Goal: Information Seeking & Learning: Learn about a topic

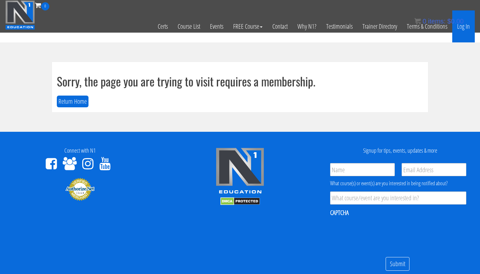
click at [464, 29] on link "Log In" at bounding box center [463, 26] width 23 height 32
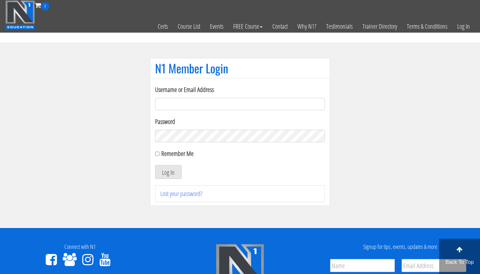
type input "karinablatny@gmail.com"
click at [168, 172] on button "Log In" at bounding box center [168, 172] width 26 height 14
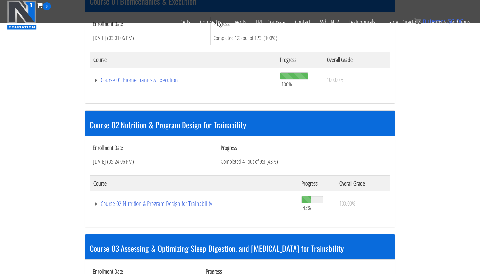
scroll to position [258, 0]
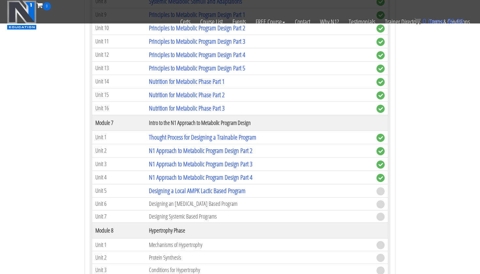
scroll to position [957, 0]
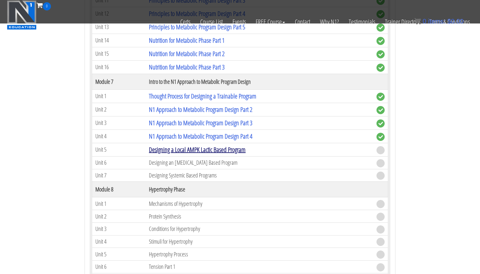
click at [177, 145] on link "Designing a Local AMPK Lactic Based Program" at bounding box center [197, 149] width 97 height 9
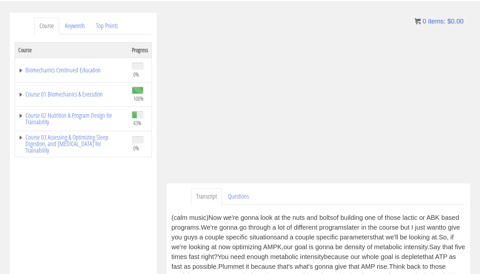
scroll to position [275, 0]
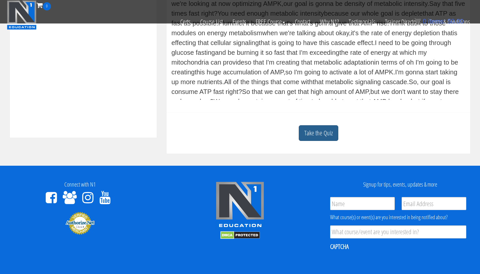
click at [321, 137] on link "Take the Quiz" at bounding box center [317, 133] width 39 height 16
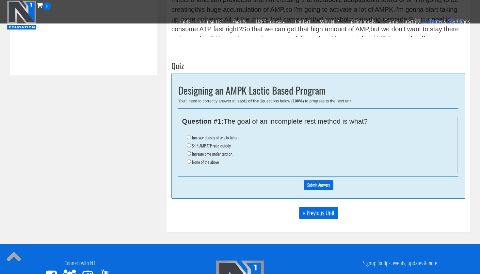
scroll to position [280, 0]
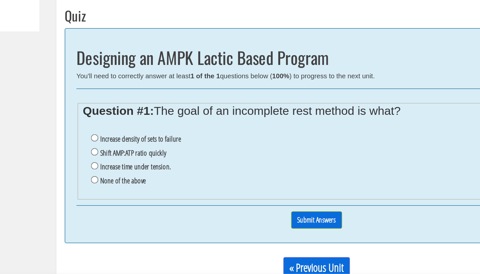
click at [192, 217] on label "None of the above" at bounding box center [205, 219] width 27 height 5
click at [187, 217] on input "None of the above" at bounding box center [189, 219] width 4 height 4
radio input "true"
click at [303, 237] on input "Submit Answers" at bounding box center [318, 242] width 30 height 10
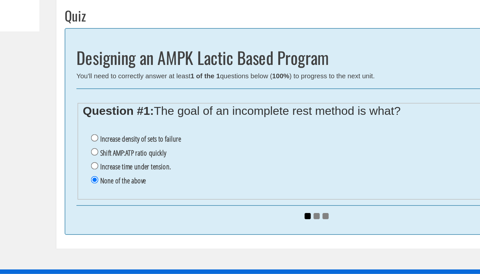
scroll to position [307, 0]
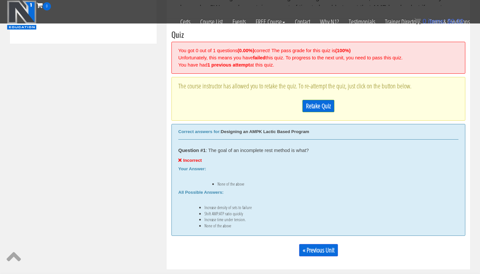
scroll to position [378, 0]
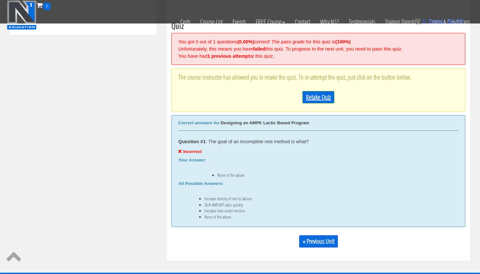
click at [311, 92] on link "Retake Quiz" at bounding box center [318, 97] width 32 height 12
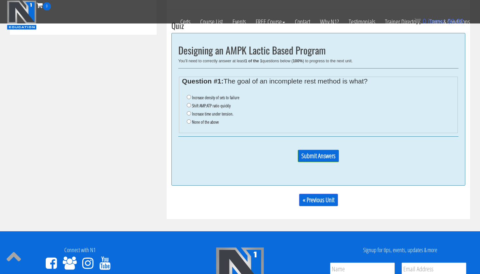
click at [226, 104] on label "Shift AMP:ATP ratio quickly" at bounding box center [211, 105] width 38 height 5
click at [191, 104] on input "Shift AMP:ATP ratio quickly" at bounding box center [189, 105] width 4 height 4
radio input "true"
click at [314, 151] on input "Submit Answers" at bounding box center [318, 156] width 41 height 12
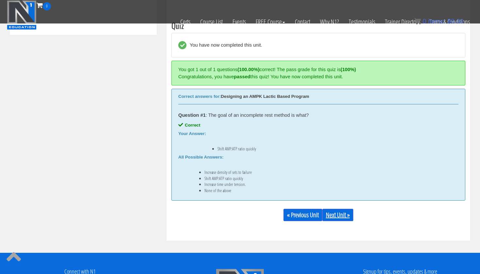
click at [345, 213] on link "Next Unit »" at bounding box center [337, 215] width 31 height 12
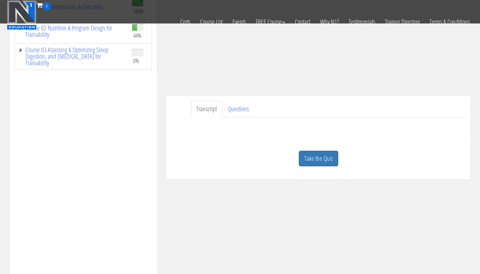
scroll to position [147, 0]
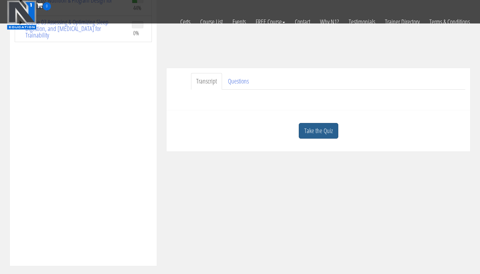
click at [314, 126] on link "Take the Quiz" at bounding box center [317, 131] width 39 height 16
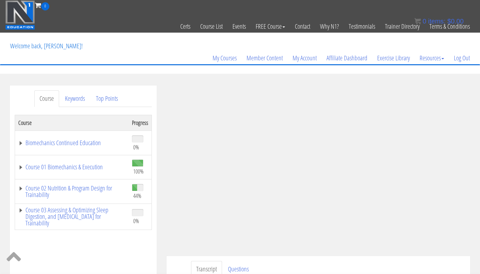
scroll to position [0, 0]
